Goal: Transaction & Acquisition: Purchase product/service

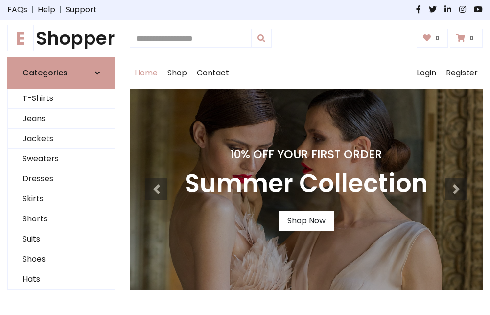
click at [245, 157] on h4 "10% Off Your First Order" at bounding box center [306, 154] width 243 height 14
click at [306, 221] on link "Shop Now" at bounding box center [306, 221] width 55 height 21
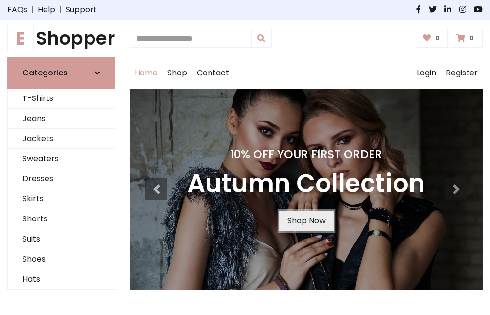
click at [306, 221] on link "Shop Now" at bounding box center [306, 221] width 55 height 21
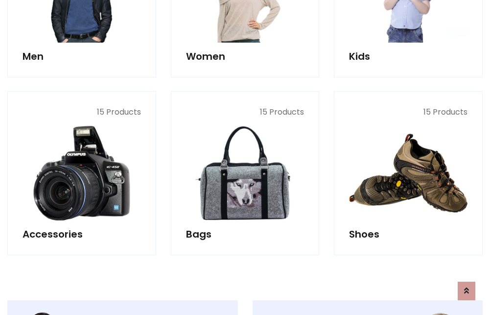
scroll to position [977, 0]
